Goal: Information Seeking & Learning: Learn about a topic

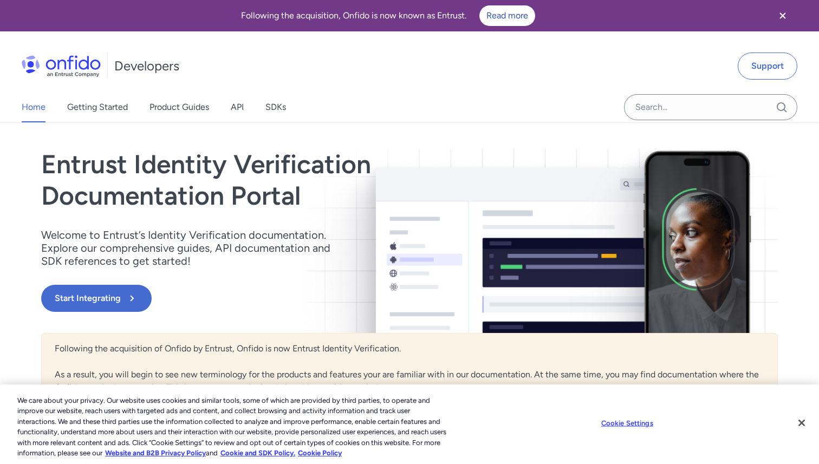
click at [88, 76] on img at bounding box center [61, 66] width 79 height 22
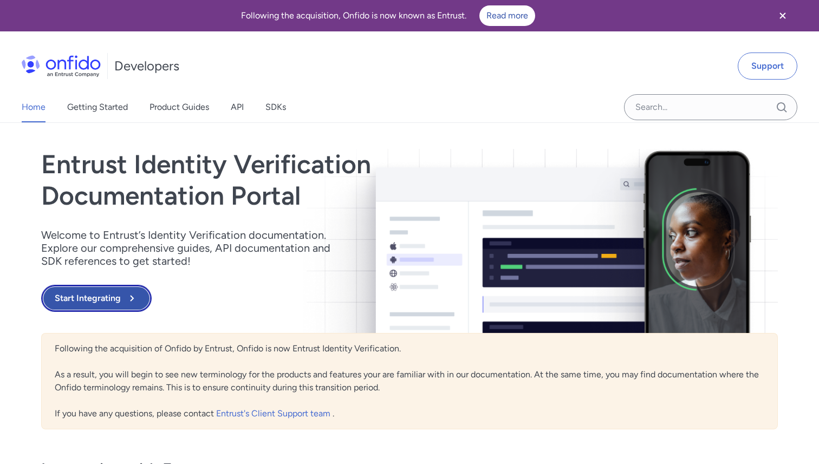
click at [107, 296] on button "Start Integrating" at bounding box center [96, 298] width 110 height 27
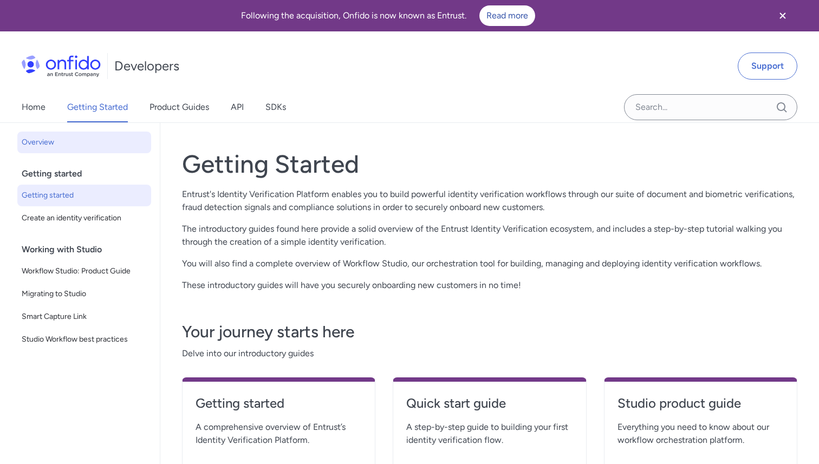
click at [86, 190] on span "Getting started" at bounding box center [84, 195] width 125 height 13
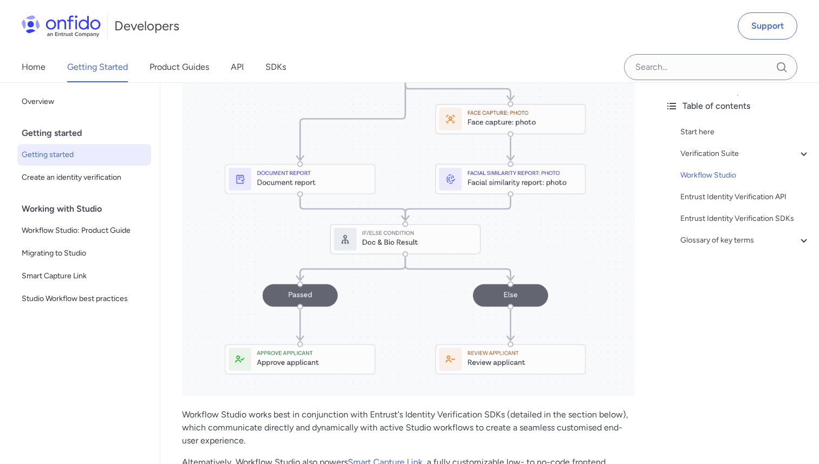
scroll to position [1690, 0]
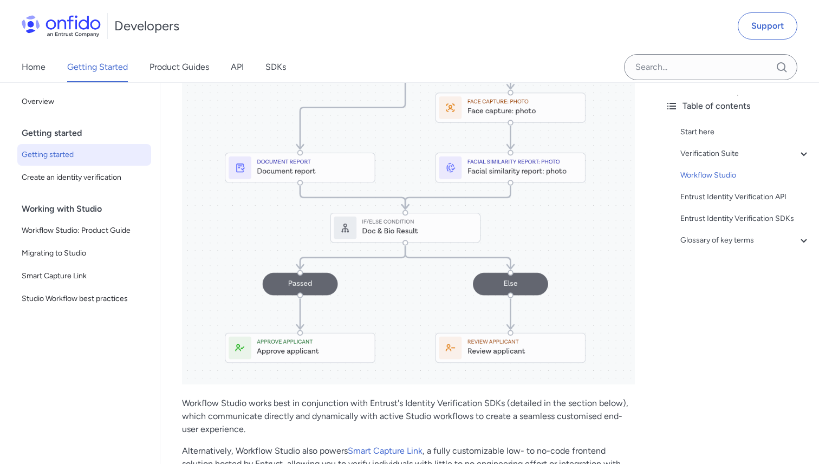
click at [229, 73] on div "Home Getting Started Product Guides API SDKs" at bounding box center [164, 67] width 329 height 30
click at [245, 69] on div "Home Getting Started Product Guides API SDKs" at bounding box center [164, 67] width 329 height 30
click at [188, 75] on link "Product Guides" at bounding box center [179, 67] width 60 height 30
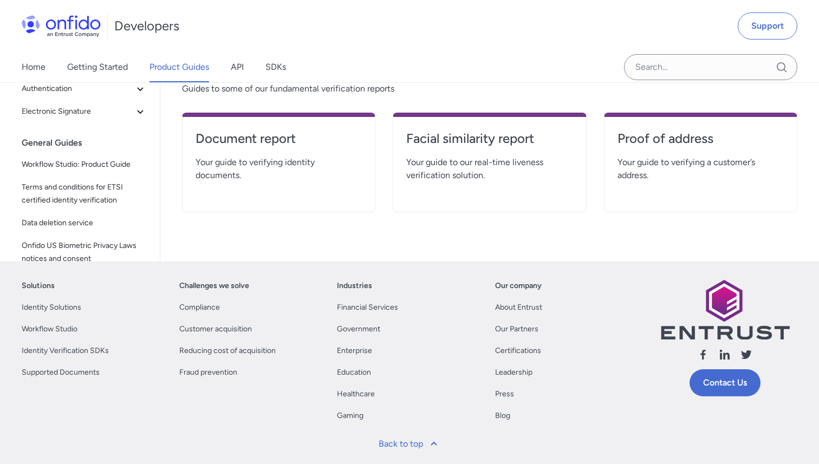
scroll to position [356, 0]
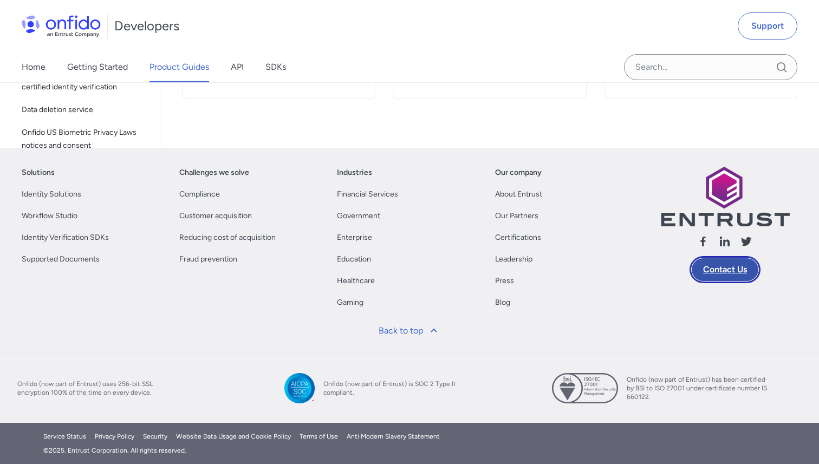
click at [721, 282] on link "Contact Us" at bounding box center [724, 269] width 71 height 27
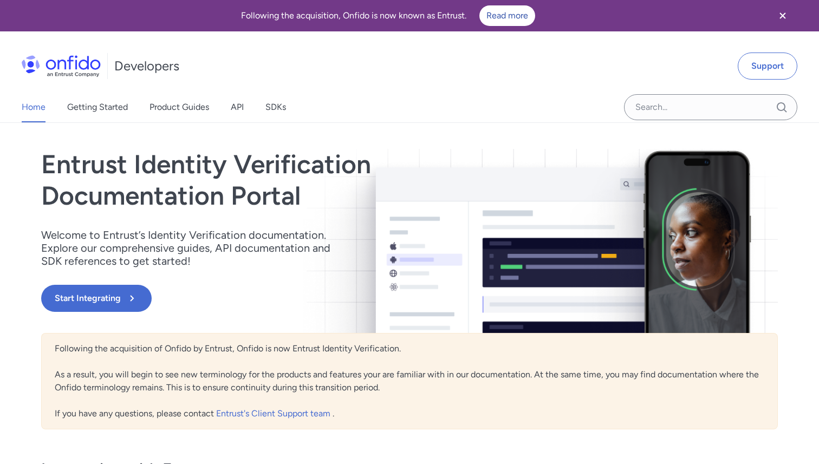
click at [87, 59] on img at bounding box center [61, 66] width 79 height 22
